Goal: Information Seeking & Learning: Learn about a topic

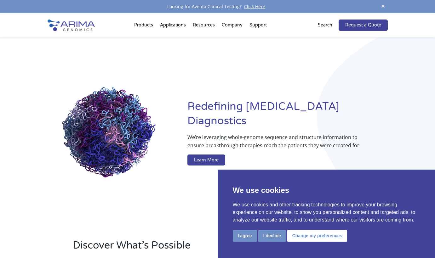
click at [262, 24] on li "Support FAQs Contact Us" at bounding box center [258, 26] width 24 height 21
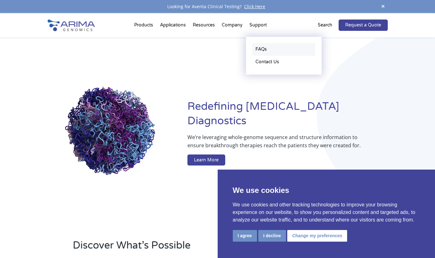
click at [261, 50] on link "FAQs" at bounding box center [284, 49] width 63 height 13
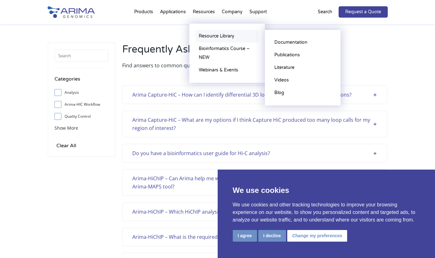
click at [203, 36] on link "Resource Library" at bounding box center [227, 36] width 63 height 13
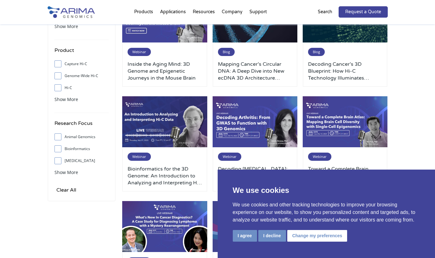
scroll to position [101, 0]
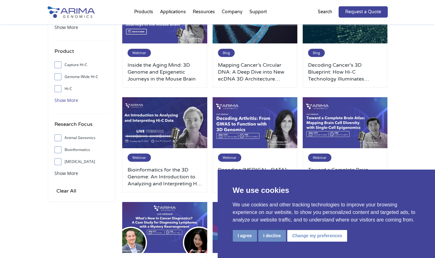
click at [62, 103] on span "Show More" at bounding box center [67, 100] width 24 height 6
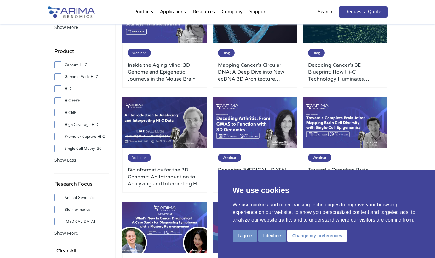
click at [58, 113] on input "HiChIP" at bounding box center [58, 113] width 4 height 4
checkbox input "true"
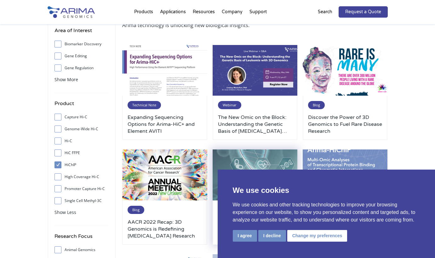
scroll to position [50, 0]
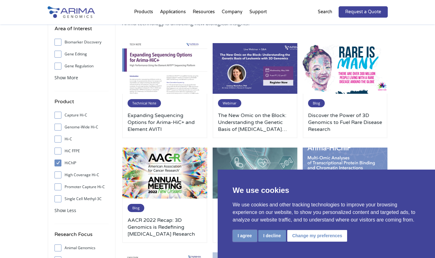
click at [249, 238] on button "I agree" at bounding box center [245, 236] width 24 height 12
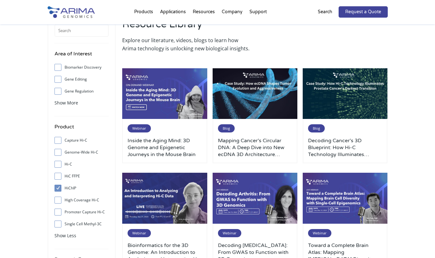
scroll to position [0, 0]
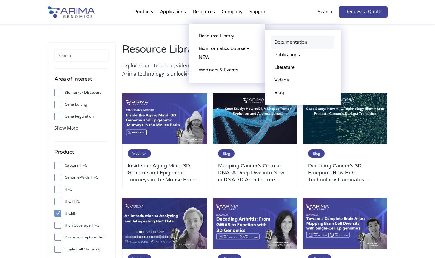
click at [288, 44] on link "Documentation" at bounding box center [302, 42] width 63 height 13
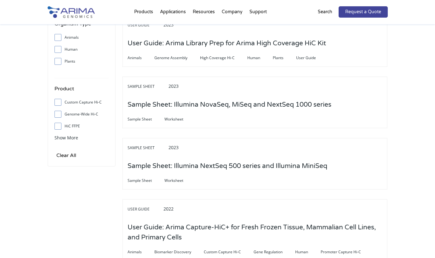
scroll to position [202, 0]
click at [59, 140] on span "Show More" at bounding box center [67, 138] width 24 height 6
click at [58, 137] on input "HiChIP" at bounding box center [58, 138] width 4 height 4
checkbox input "true"
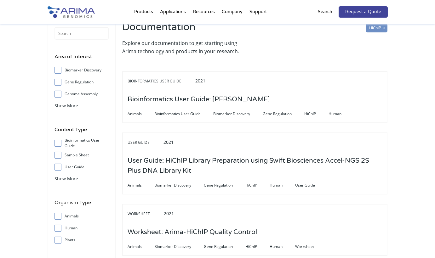
scroll to position [25, 0]
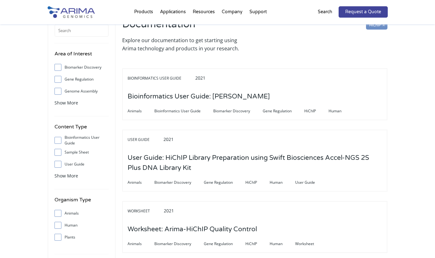
click at [59, 164] on input "User Guide" at bounding box center [58, 164] width 4 height 4
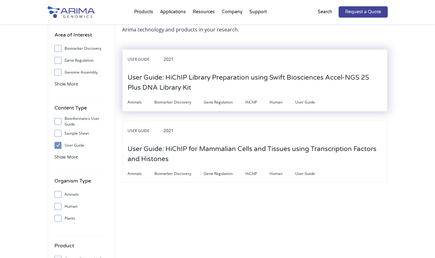
scroll to position [50, 0]
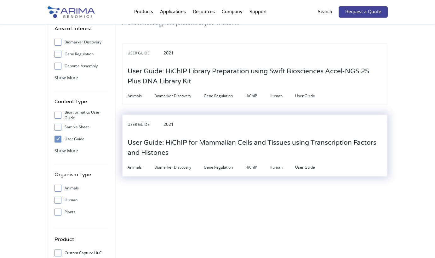
click at [153, 152] on h3 "User Guide: HiChIP for Mammalian Cells and Tissues using Transcription Factors …" at bounding box center [255, 148] width 255 height 30
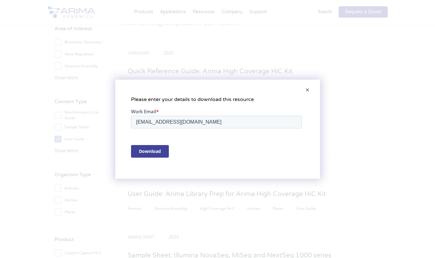
scroll to position [0, 0]
click at [309, 89] on span at bounding box center [307, 90] width 13 height 15
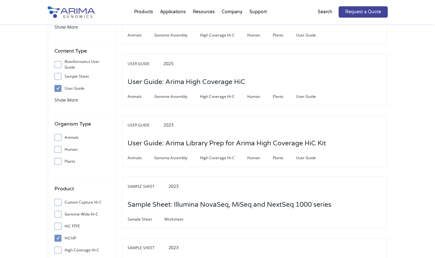
scroll to position [101, 0]
click at [60, 89] on input "User Guide" at bounding box center [58, 89] width 4 height 4
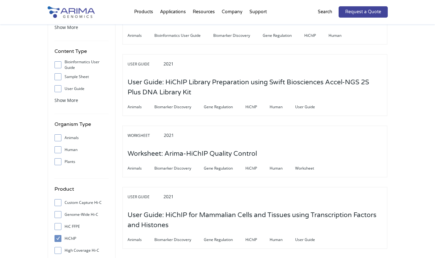
click at [59, 89] on input "User Guide" at bounding box center [58, 89] width 4 height 4
checkbox input "true"
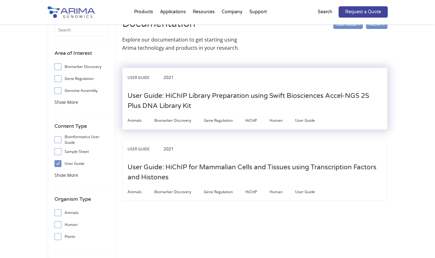
scroll to position [25, 0]
click at [257, 100] on h3 "User Guide: HiChIP Library Preparation using Swift Biosciences Accel-NGS 2S Plu…" at bounding box center [255, 102] width 255 height 30
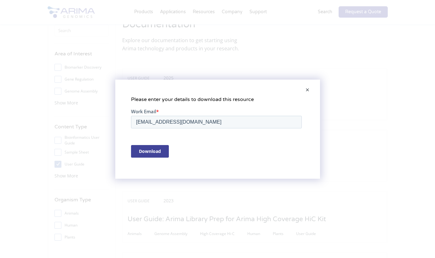
scroll to position [0, 0]
